Goal: Complete application form

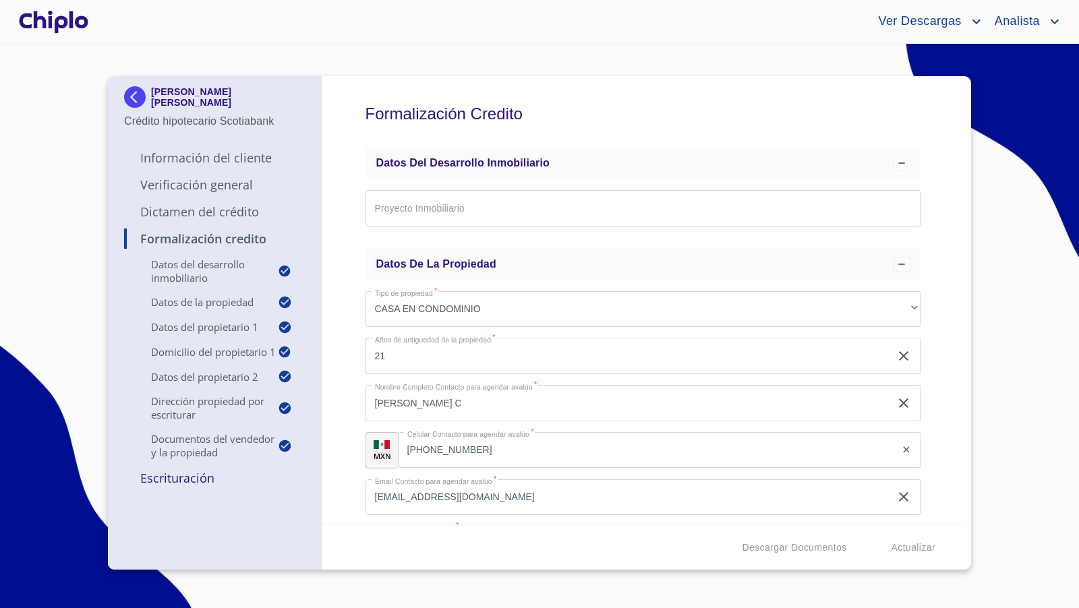
click at [931, 369] on div "Formalización Credito Datos del Desarrollo Inmobiliario Proyecto Inmobiliario ​…" at bounding box center [643, 300] width 643 height 449
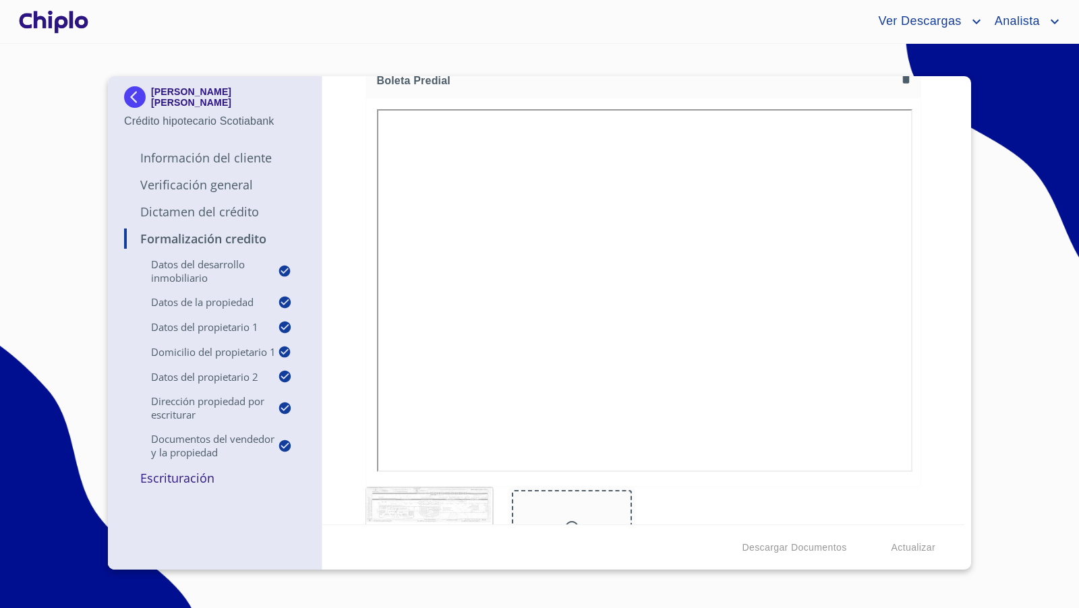
scroll to position [5170, 0]
click at [345, 355] on div "Formalización Credito Datos del Desarrollo Inmobiliario Proyecto Inmobiliario ​…" at bounding box center [643, 300] width 643 height 449
click at [942, 376] on div "Formalización Credito Datos del Desarrollo Inmobiliario Proyecto Inmobiliario ​…" at bounding box center [643, 300] width 643 height 449
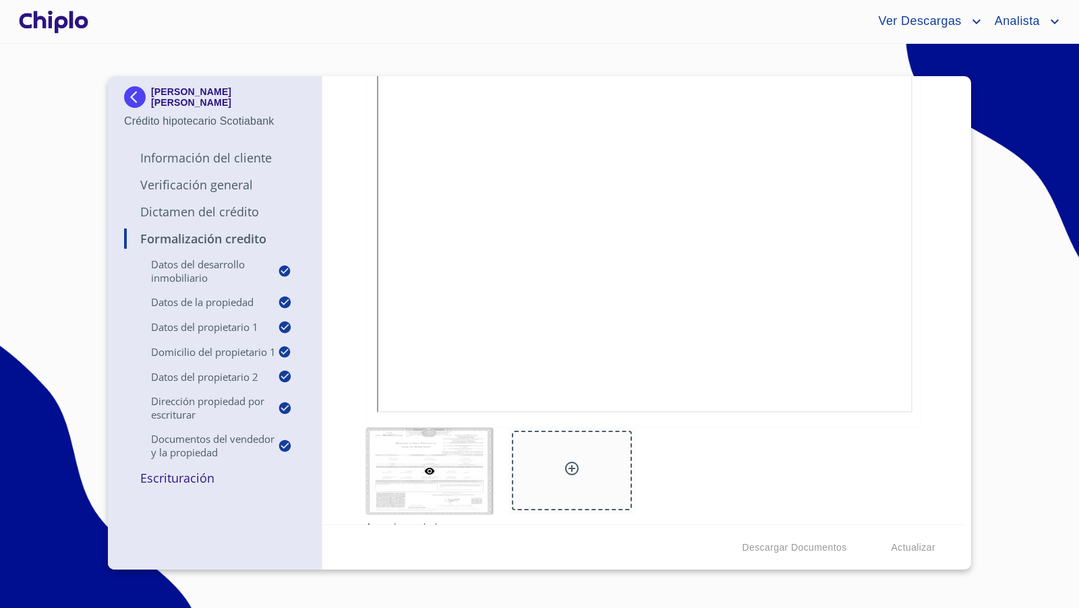
scroll to position [3109, 0]
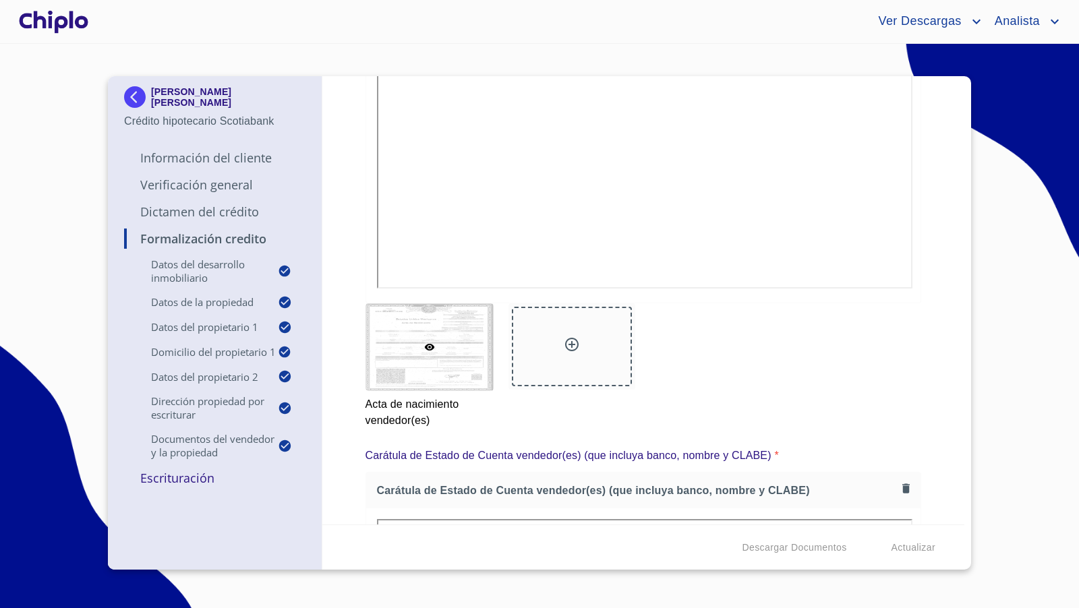
click at [938, 318] on div "Formalización Credito Datos del Desarrollo Inmobiliario Proyecto Inmobiliario ​…" at bounding box center [643, 300] width 643 height 449
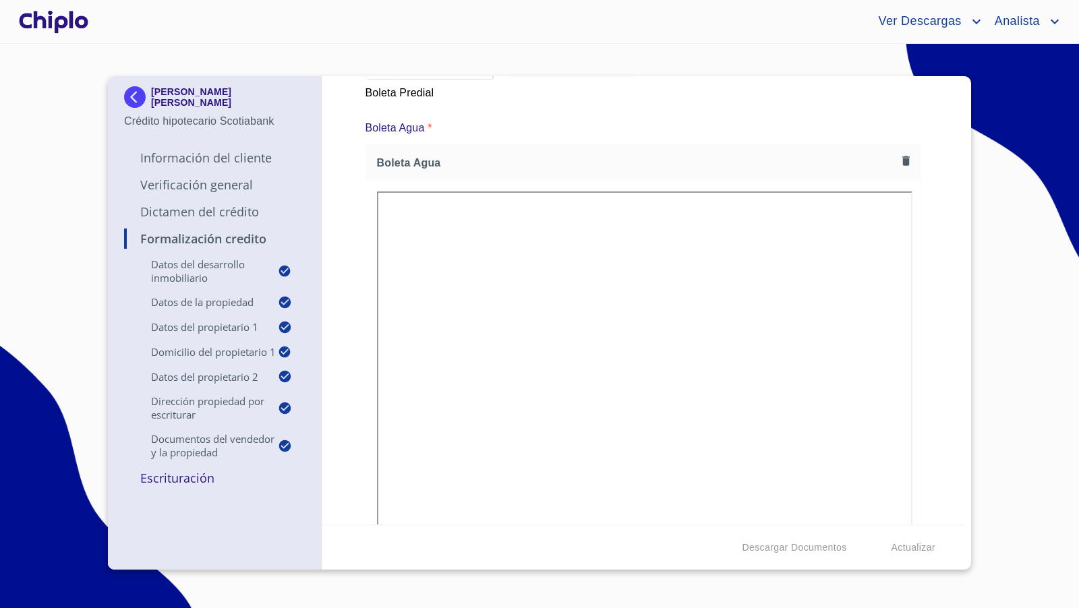
scroll to position [5678, 0]
click at [340, 256] on div "Formalización Credito Datos del Desarrollo Inmobiliario Proyecto Inmobiliario ​…" at bounding box center [643, 300] width 643 height 449
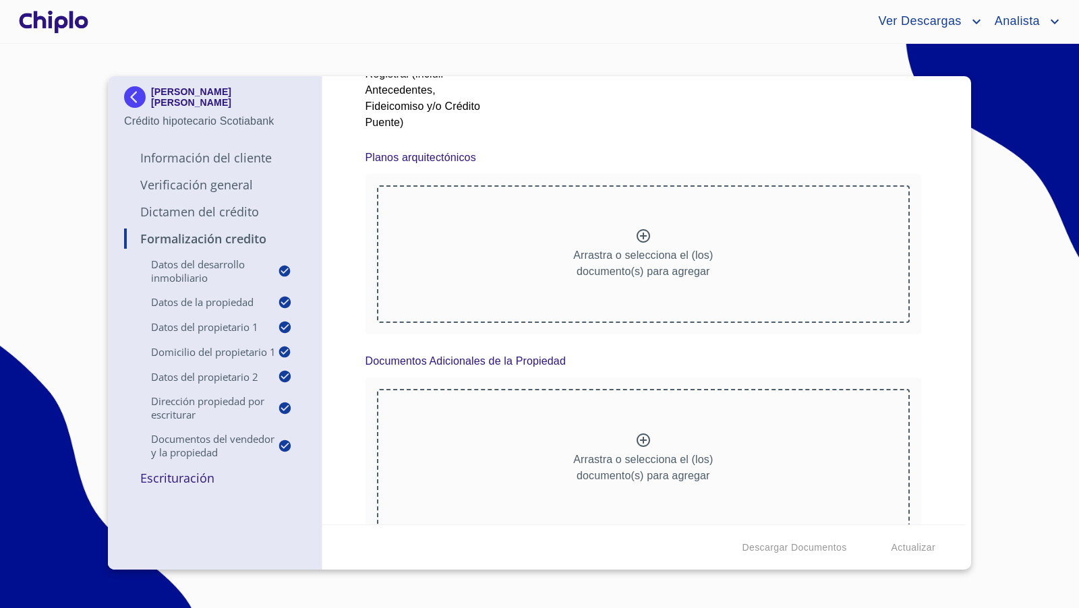
scroll to position [6860, 0]
click at [359, 299] on div "Formalización Credito Datos del Desarrollo Inmobiliario Proyecto Inmobiliario ​…" at bounding box center [643, 300] width 643 height 449
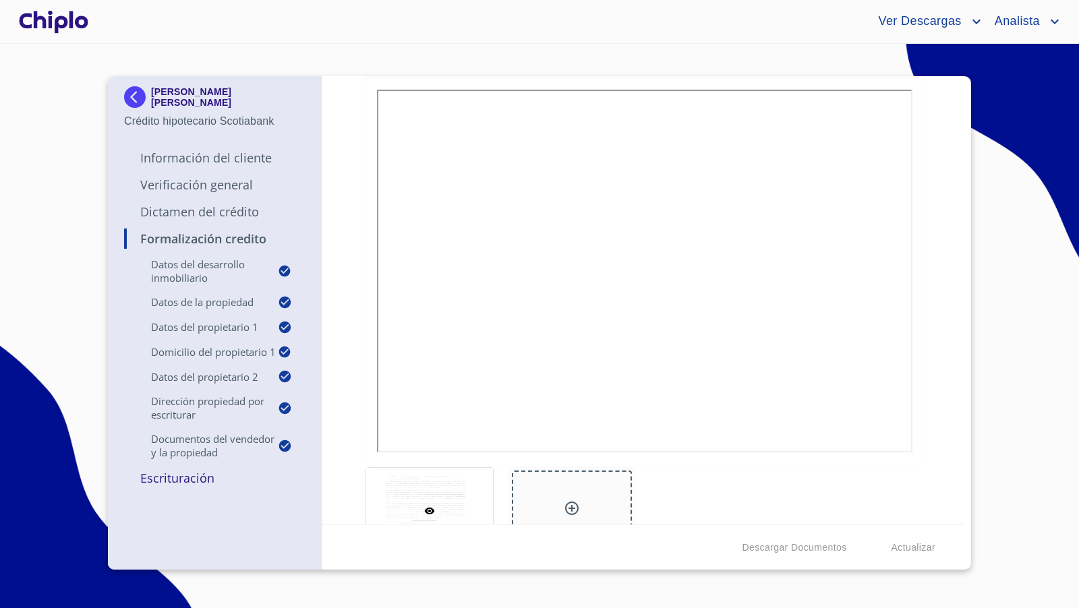
scroll to position [6066, 0]
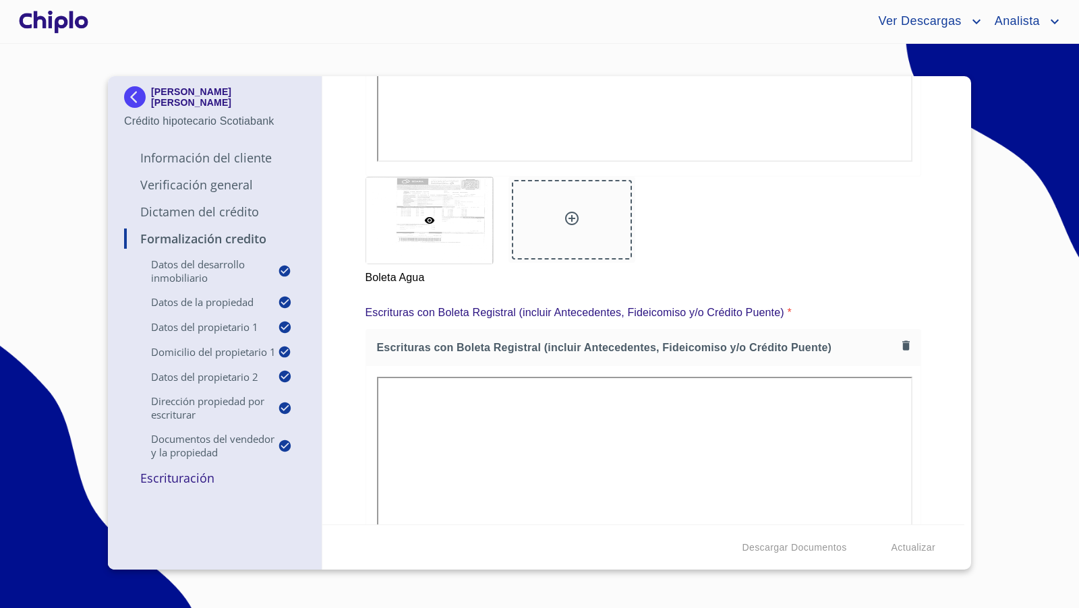
click at [59, 23] on div at bounding box center [53, 21] width 75 height 43
